Goal: Task Accomplishment & Management: Manage account settings

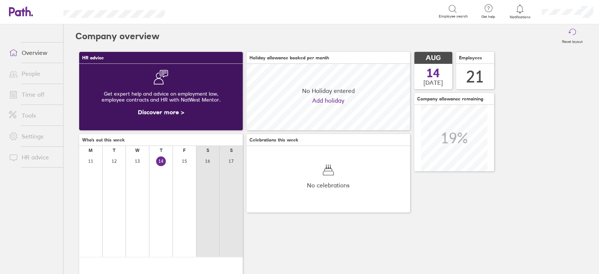
scroll to position [66, 163]
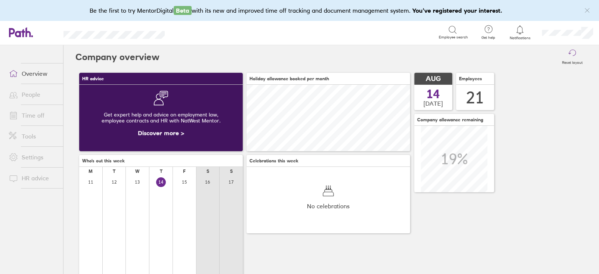
click at [36, 112] on link "Time off" at bounding box center [33, 115] width 60 height 15
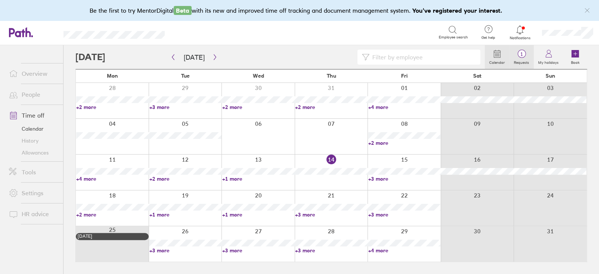
click at [524, 53] on span "1" at bounding box center [521, 54] width 24 height 6
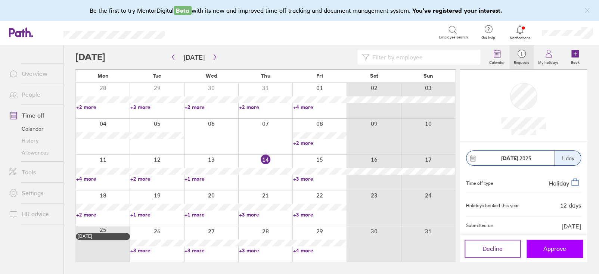
click at [554, 249] on span "Approve" at bounding box center [554, 248] width 23 height 7
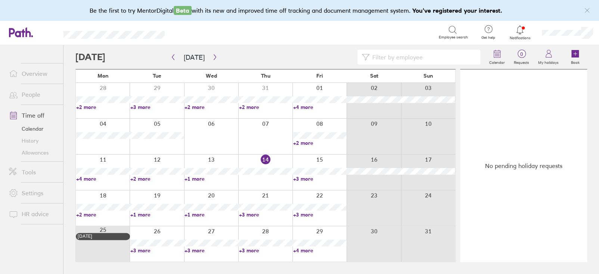
click at [22, 152] on link "Allowances" at bounding box center [33, 153] width 60 height 12
